Goal: Transaction & Acquisition: Register for event/course

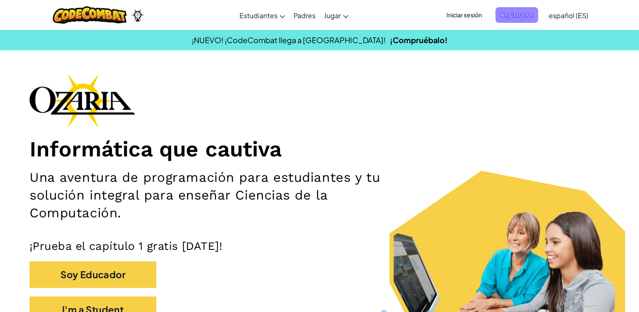
click at [505, 12] on span "Registrarse" at bounding box center [516, 15] width 43 height 16
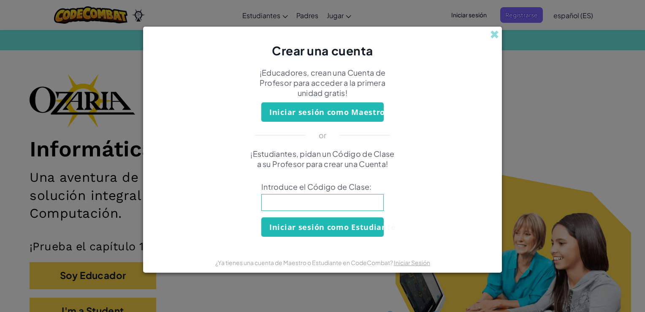
click at [303, 196] on input at bounding box center [322, 202] width 122 height 17
type input "EyeHandHome"
click at [321, 227] on button "Iniciar sesión como Estudiante" at bounding box center [322, 226] width 122 height 19
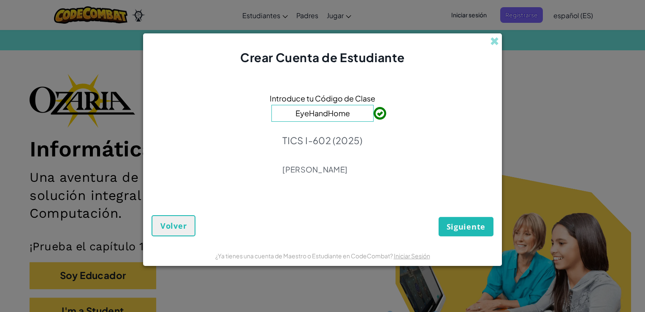
click at [458, 227] on span "Siguiente" at bounding box center [466, 226] width 39 height 10
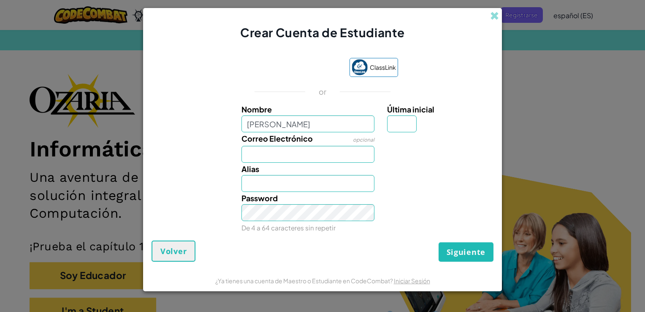
type input "[PERSON_NAME]"
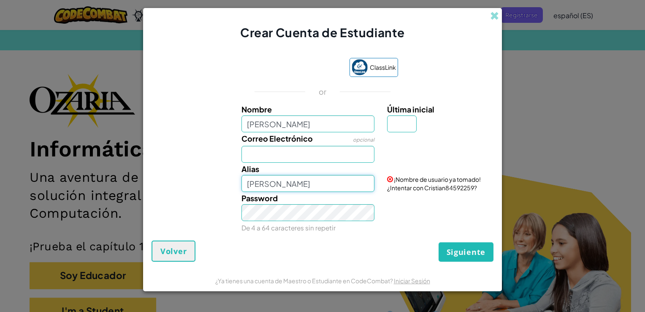
drag, startPoint x: 289, startPoint y: 157, endPoint x: 273, endPoint y: 181, distance: 28.3
click at [273, 181] on input "[PERSON_NAME]" at bounding box center [307, 183] width 133 height 17
click at [279, 116] on input "[PERSON_NAME]" at bounding box center [307, 123] width 133 height 17
type input "C"
type input "[PERSON_NAME]"
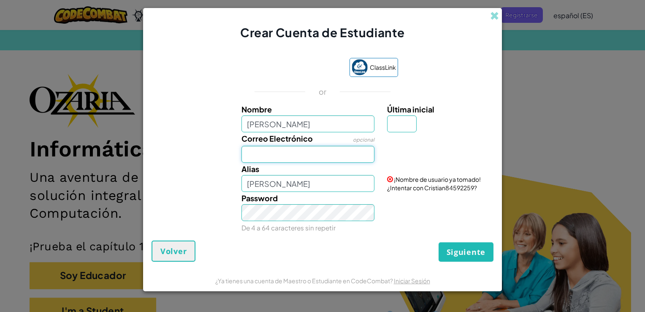
type input "[PERSON_NAME]"
click at [260, 158] on input "Correo Electrónico" at bounding box center [307, 154] width 133 height 17
type input "[EMAIL_ADDRESS][DOMAIN_NAME]"
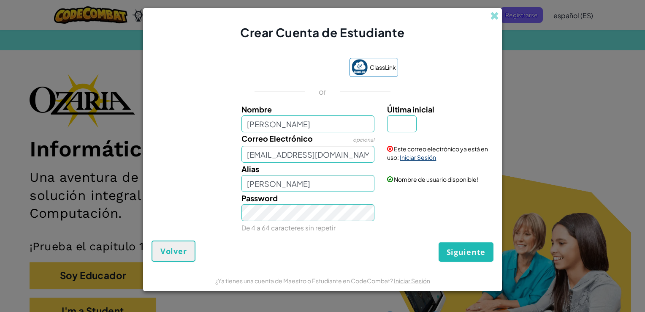
click at [418, 156] on link "Iniciar Sesión" at bounding box center [418, 157] width 36 height 8
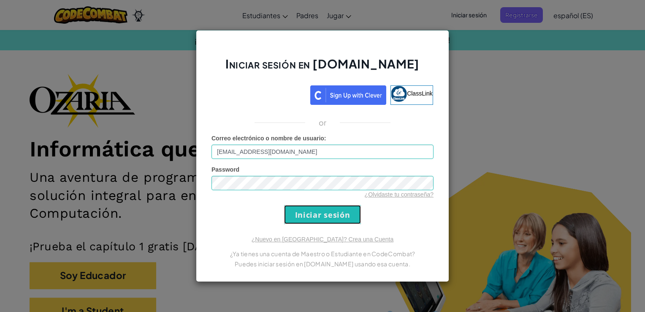
click at [309, 211] on input "Iniciar sesión" at bounding box center [322, 214] width 77 height 19
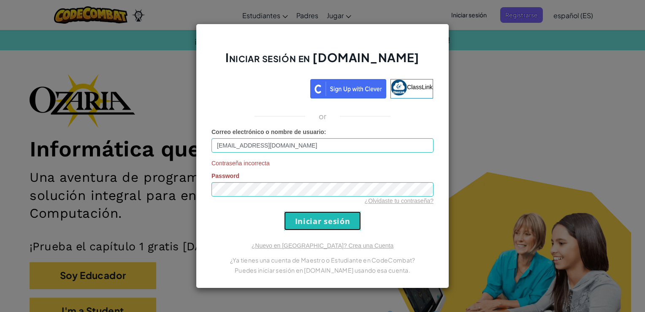
click at [315, 221] on input "Iniciar sesión" at bounding box center [322, 220] width 77 height 19
